Goal: Entertainment & Leisure: Consume media (video, audio)

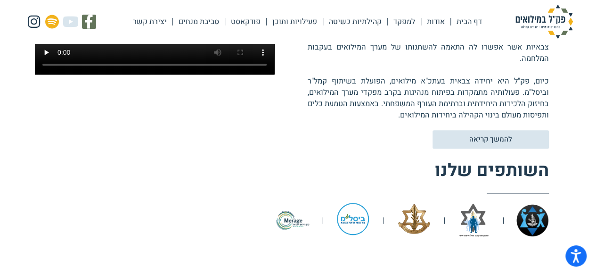
scroll to position [283, 0]
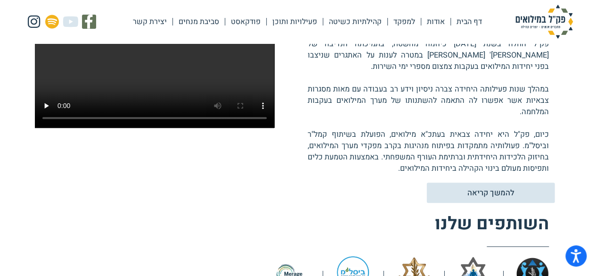
click at [475, 200] on link "להמשך קריאה" at bounding box center [491, 192] width 128 height 20
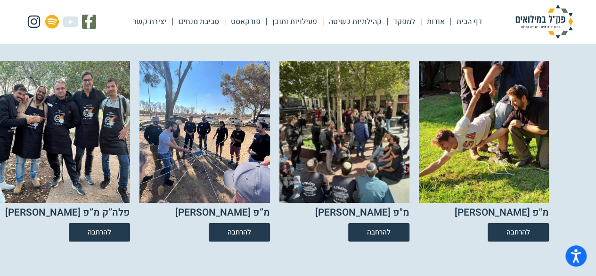
scroll to position [1696, 0]
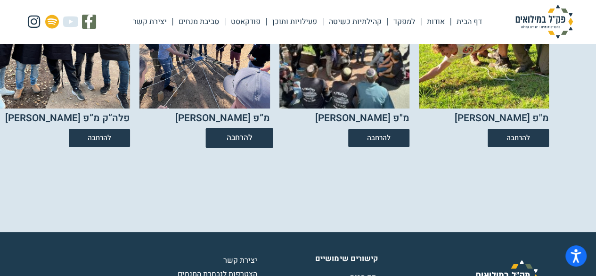
click at [241, 142] on span "להרחבה" at bounding box center [239, 138] width 26 height 8
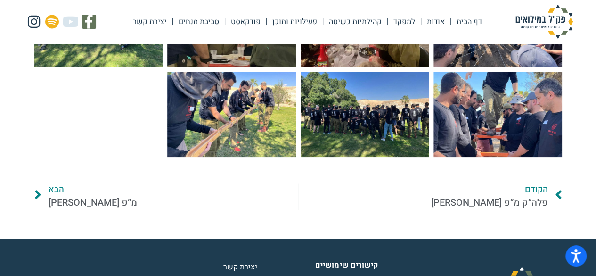
scroll to position [518, 0]
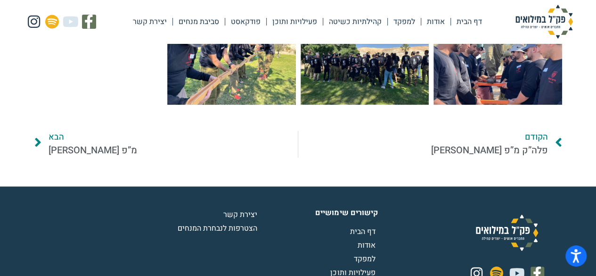
click at [236, 23] on link "פודקאסט" at bounding box center [245, 22] width 41 height 22
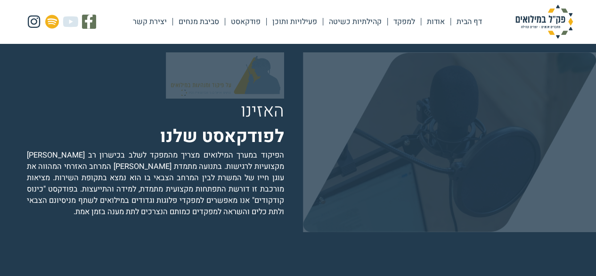
scroll to position [1768, 0]
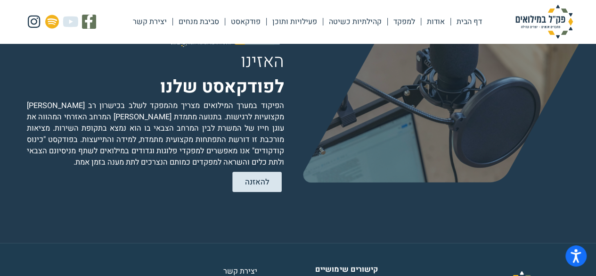
click at [256, 179] on span "להאזנה" at bounding box center [257, 182] width 24 height 8
